Goal: Navigation & Orientation: Find specific page/section

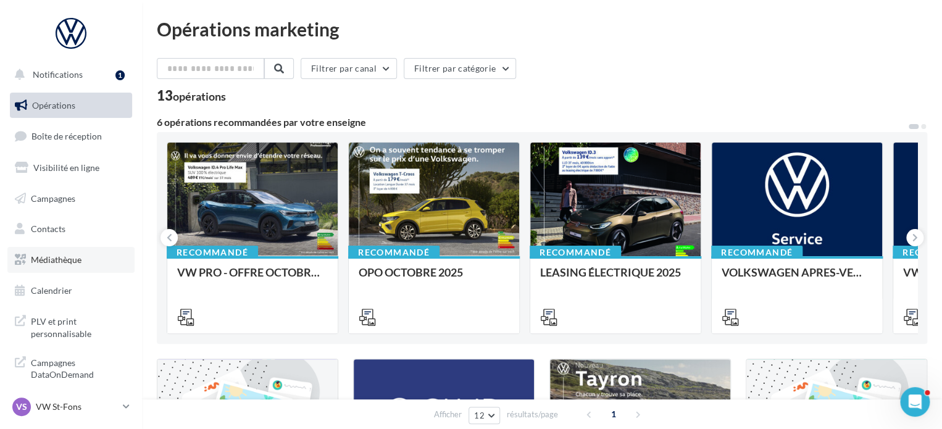
click at [81, 266] on link "Médiathèque" at bounding box center [70, 260] width 127 height 26
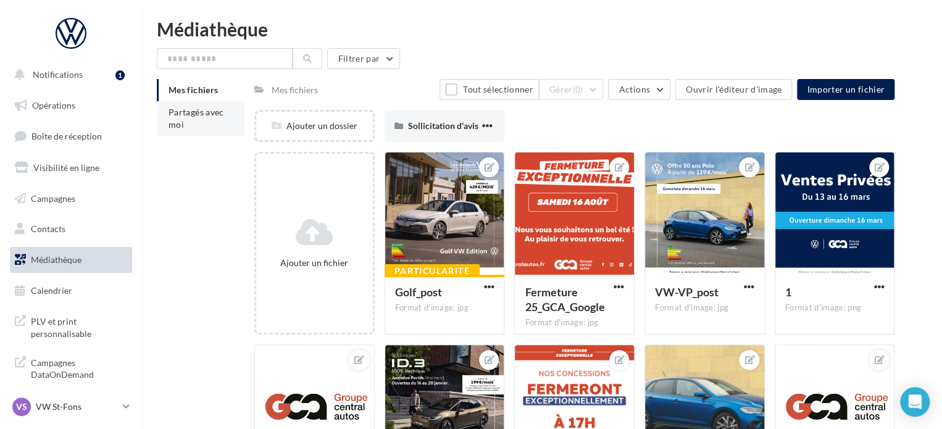
click at [175, 123] on span "Partagés avec moi" at bounding box center [197, 118] width 56 height 23
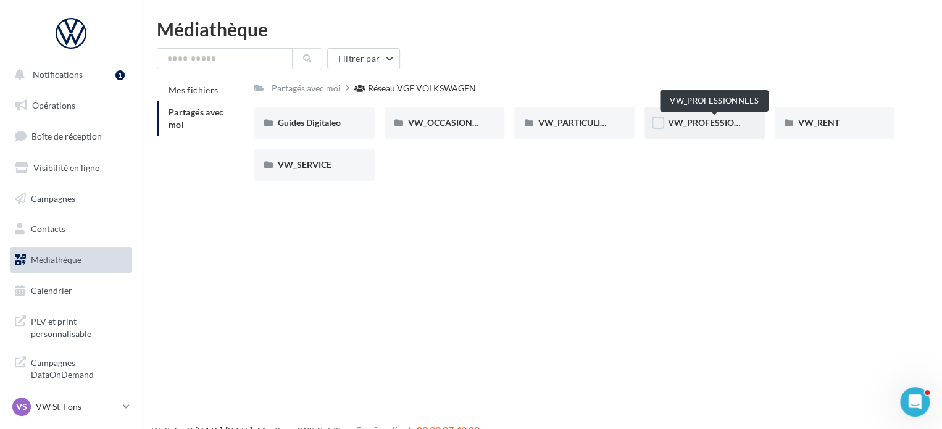
click at [695, 125] on span "VW_PROFESSIONNELS" at bounding box center [715, 122] width 94 height 10
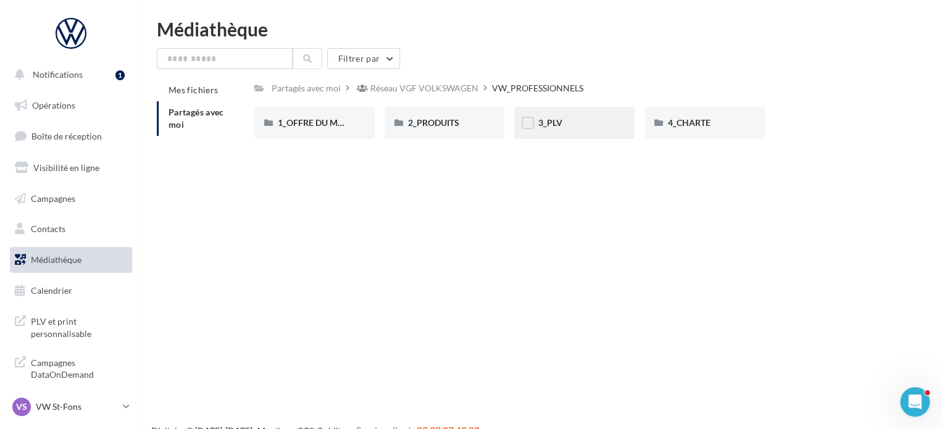
click at [563, 120] on div "3_PLV" at bounding box center [574, 123] width 73 height 12
click at [459, 122] on div "2_PRODUITS" at bounding box center [444, 123] width 73 height 12
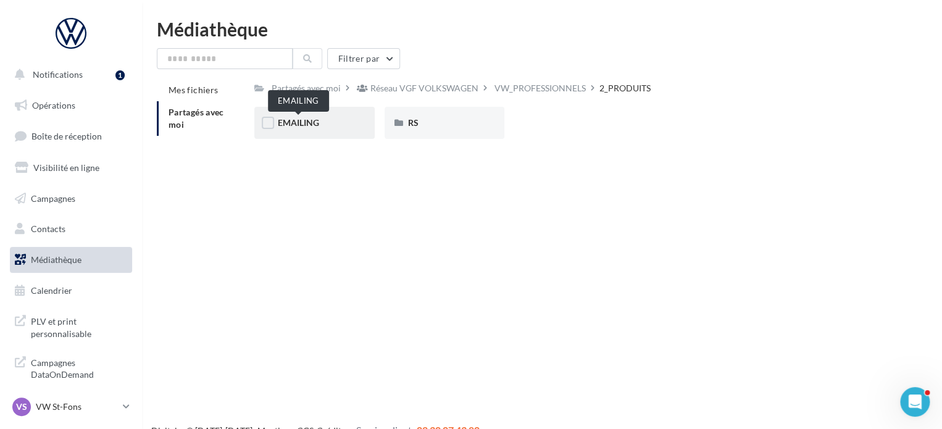
click at [298, 119] on span "EMAILING" at bounding box center [298, 122] width 41 height 10
